Goal: Transaction & Acquisition: Purchase product/service

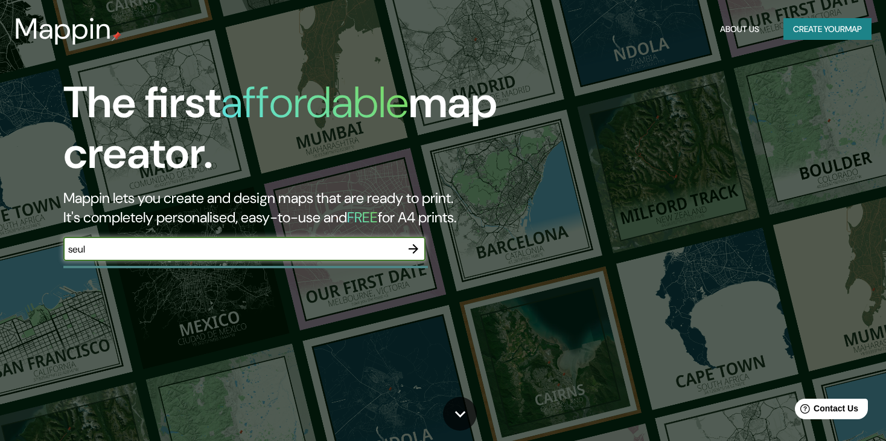
click at [78, 252] on input "seul" at bounding box center [232, 249] width 338 height 14
type input "[GEOGRAPHIC_DATA]"
click at [415, 243] on icon "button" at bounding box center [413, 248] width 14 height 14
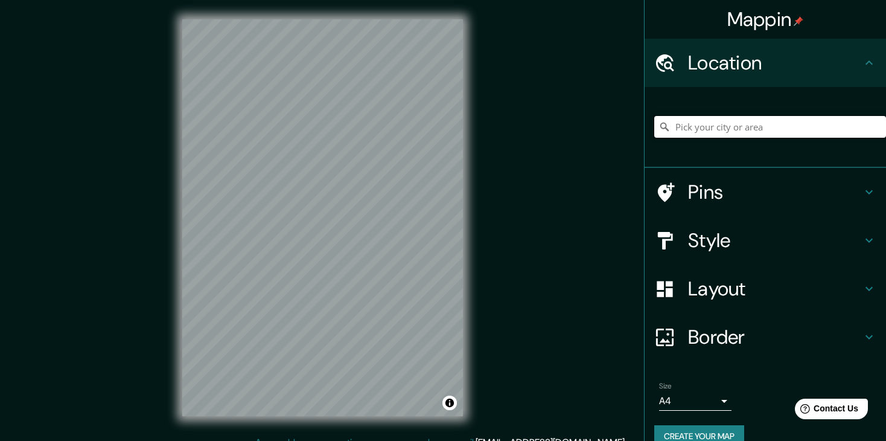
click at [714, 124] on input "Pick your city or area" at bounding box center [770, 127] width 232 height 22
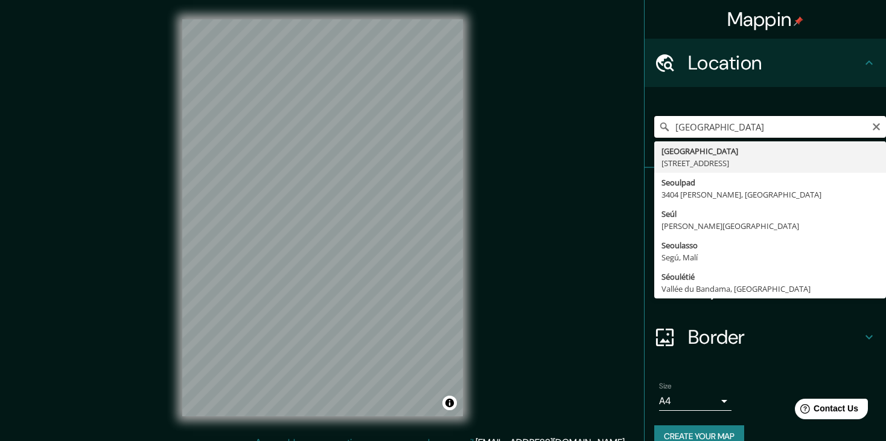
drag, startPoint x: 709, startPoint y: 124, endPoint x: 651, endPoint y: 124, distance: 57.3
click at [654, 124] on div "[GEOGRAPHIC_DATA] [GEOGRAPHIC_DATA], [GEOGRAPHIC_DATA] [GEOGRAPHIC_DATA] [PERSO…" at bounding box center [770, 127] width 232 height 22
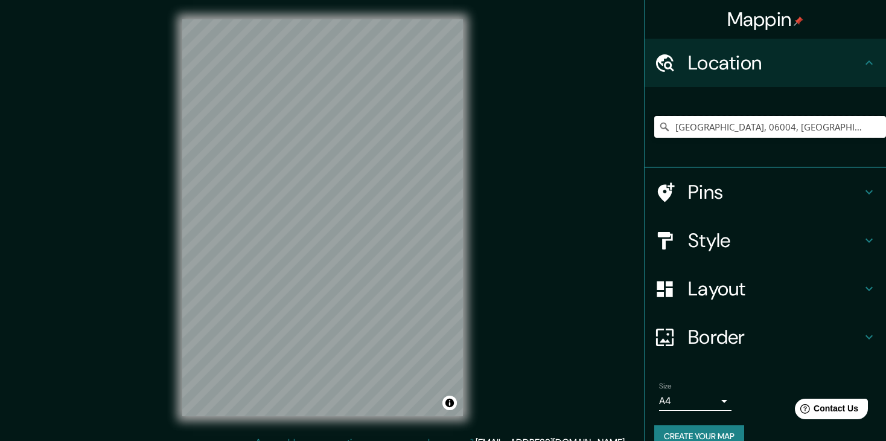
type input "[GEOGRAPHIC_DATA], 06004, [GEOGRAPHIC_DATA], [GEOGRAPHIC_DATA], [PERSON_NAME][G…"
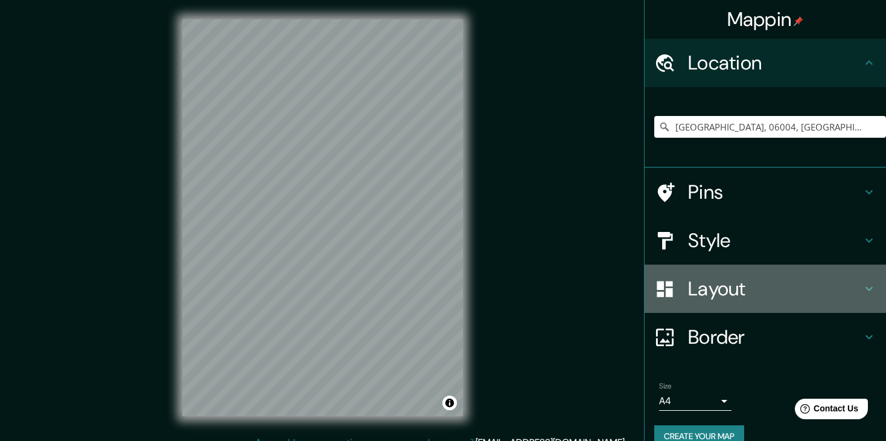
click at [708, 296] on h4 "Layout" at bounding box center [775, 288] width 174 height 24
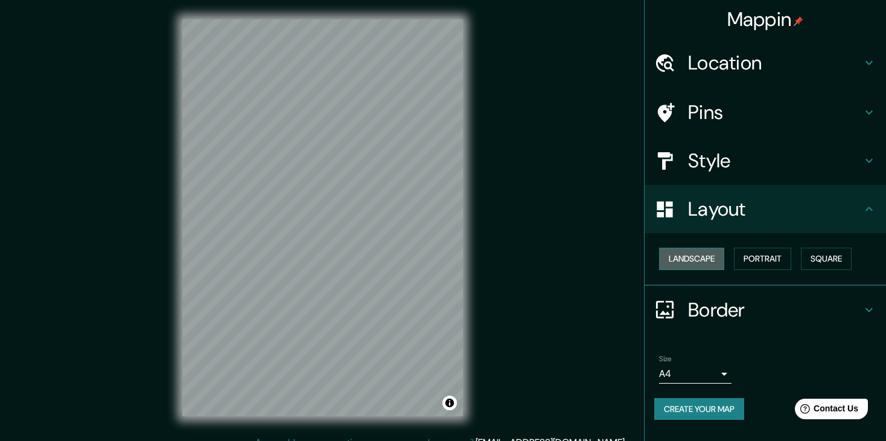
click at [704, 266] on button "Landscape" at bounding box center [691, 258] width 65 height 22
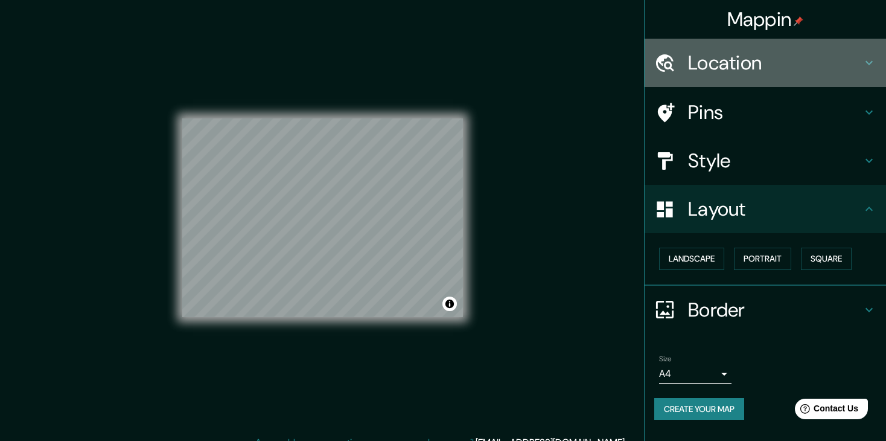
click at [729, 68] on h4 "Location" at bounding box center [775, 63] width 174 height 24
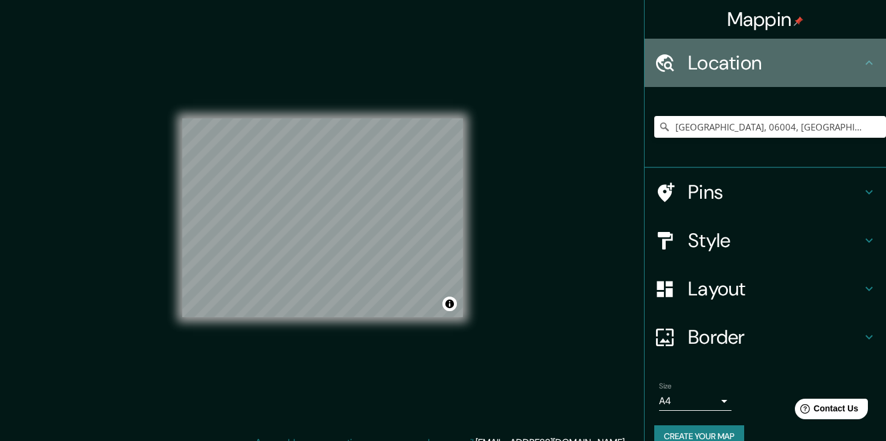
click at [730, 68] on h4 "Location" at bounding box center [775, 63] width 174 height 24
